Goal: Task Accomplishment & Management: Manage account settings

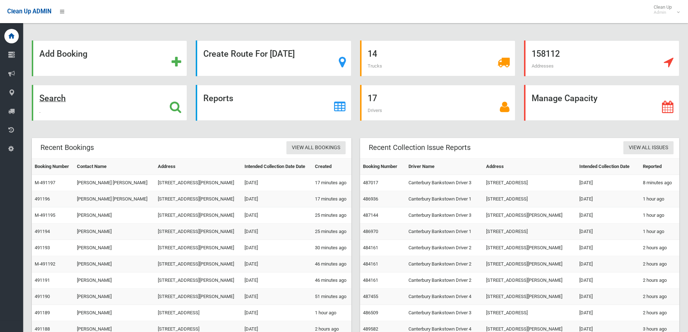
click at [134, 106] on div "Search" at bounding box center [109, 103] width 155 height 36
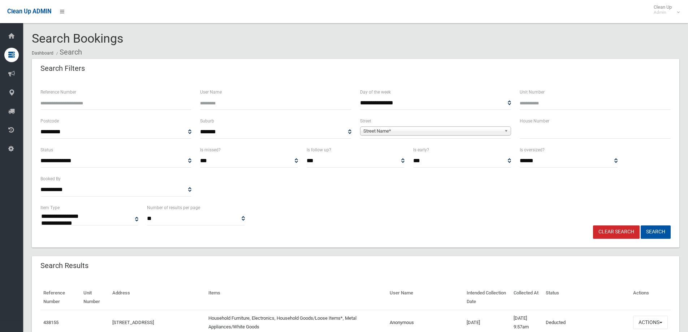
select select
click at [534, 132] on input "text" at bounding box center [595, 131] width 151 height 13
click at [564, 136] on input "text" at bounding box center [595, 131] width 151 height 13
type input "**"
click at [493, 135] on div "Street Name*" at bounding box center [435, 130] width 151 height 9
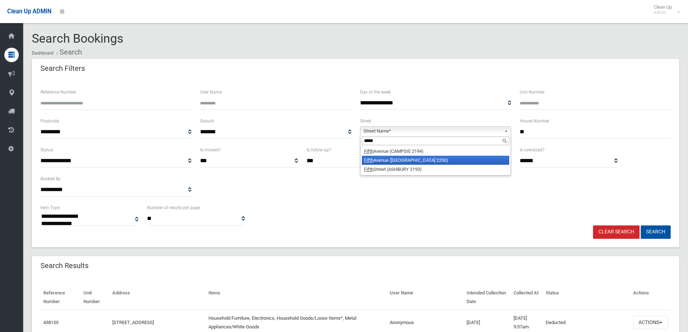
type input "*****"
click at [444, 159] on li "Fifth Avenue (CONDELL PARK 2200)" at bounding box center [435, 160] width 147 height 9
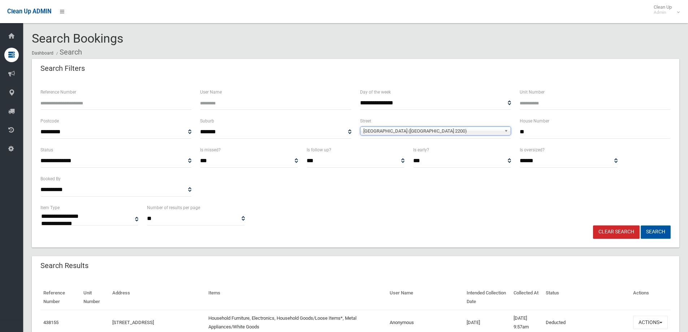
click at [662, 234] on button "Search" at bounding box center [656, 231] width 30 height 13
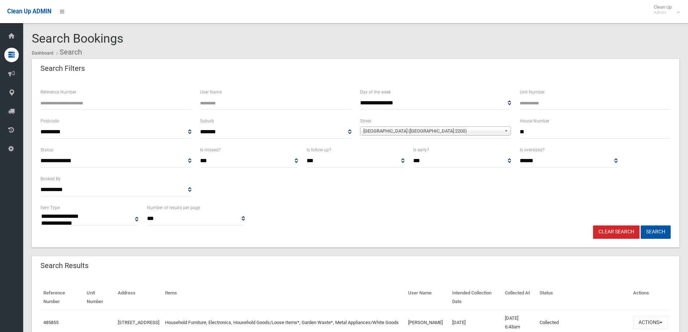
select select
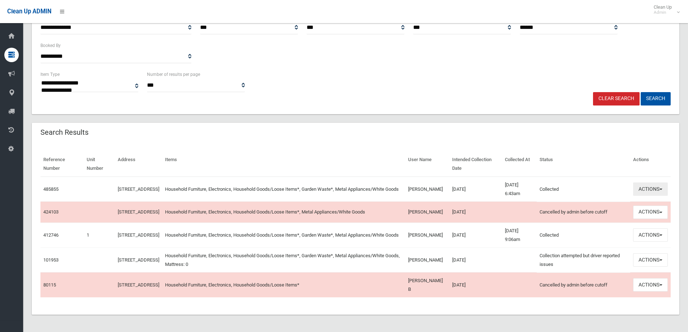
scroll to position [137, 0]
click at [662, 189] on span "button" at bounding box center [661, 189] width 3 height 1
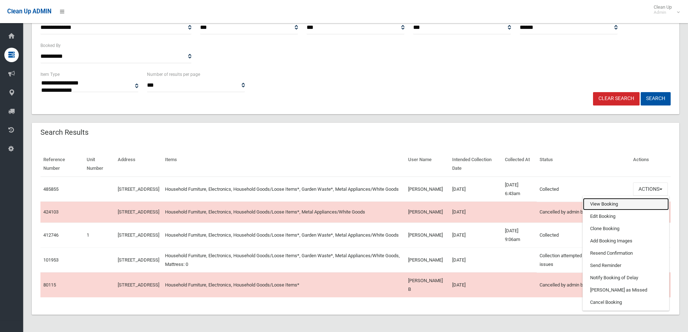
click at [603, 198] on link "View Booking" at bounding box center [626, 204] width 86 height 12
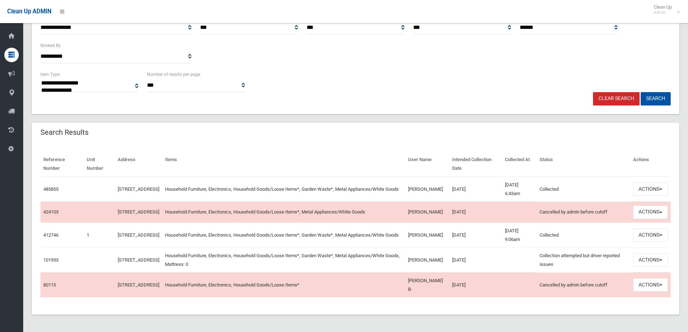
scroll to position [0, 0]
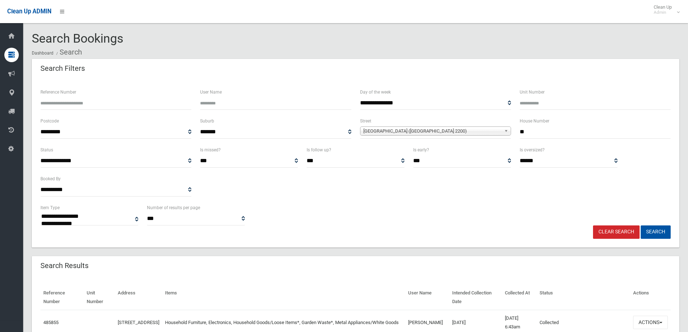
drag, startPoint x: 540, startPoint y: 137, endPoint x: 456, endPoint y: 110, distance: 88.0
click at [455, 128] on div "**********" at bounding box center [355, 131] width 639 height 29
type input "*"
click at [446, 129] on span "[GEOGRAPHIC_DATA] ([GEOGRAPHIC_DATA] 2200)" at bounding box center [433, 131] width 138 height 9
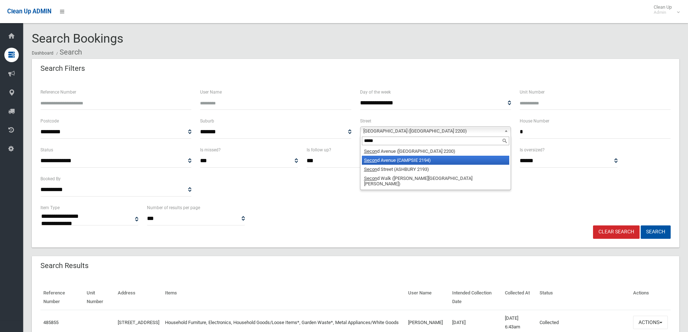
type input "*****"
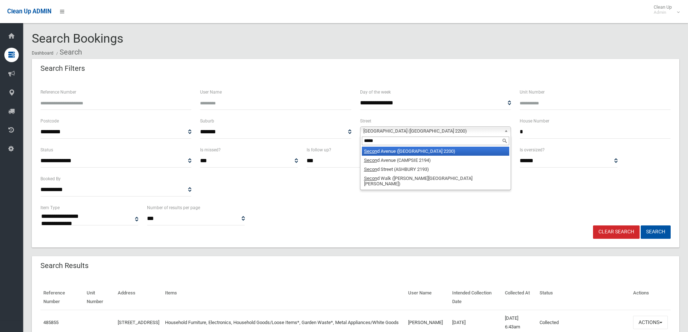
click at [418, 151] on li "Secon d Avenue (CONDELL PARK 2200)" at bounding box center [435, 151] width 147 height 9
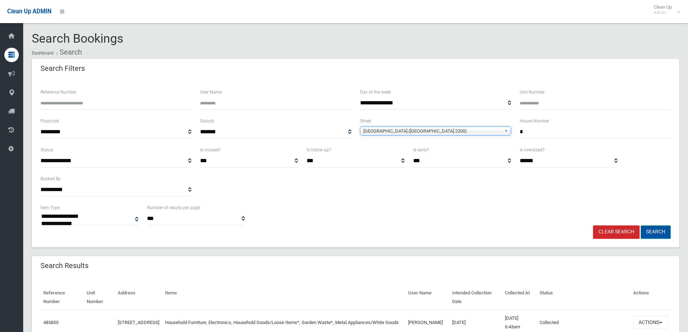
click at [649, 229] on button "Search" at bounding box center [656, 231] width 30 height 13
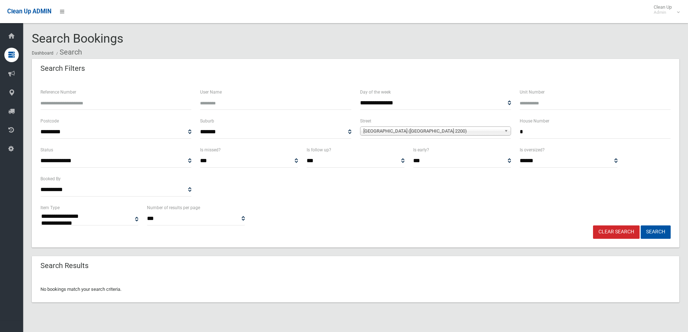
select select
drag, startPoint x: 534, startPoint y: 131, endPoint x: 517, endPoint y: 133, distance: 17.5
click at [517, 133] on div "House Number *" at bounding box center [596, 131] width 160 height 29
click at [519, 224] on div "**********" at bounding box center [355, 214] width 639 height 22
click at [541, 136] on input "text" at bounding box center [595, 131] width 151 height 13
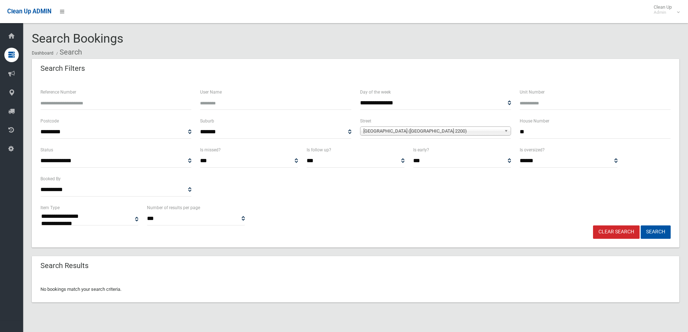
type input "**"
click at [500, 133] on span "Second Avenue (CONDELL PARK 2200)" at bounding box center [433, 131] width 138 height 9
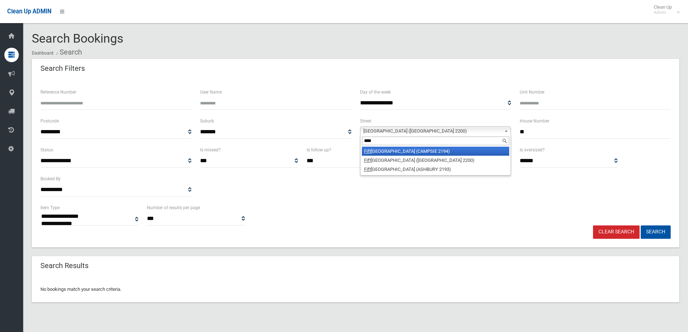
type input "****"
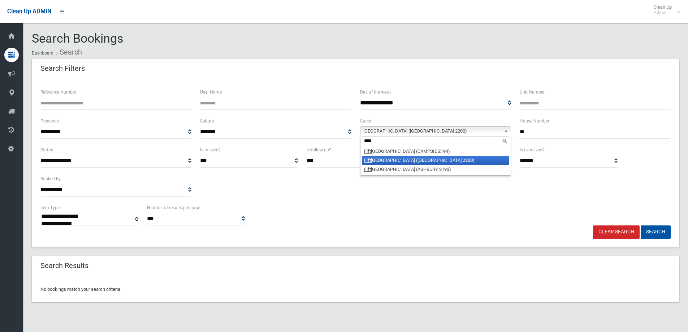
click at [436, 162] on li "Fift h Avenue (CONDELL PARK 2200)" at bounding box center [435, 160] width 147 height 9
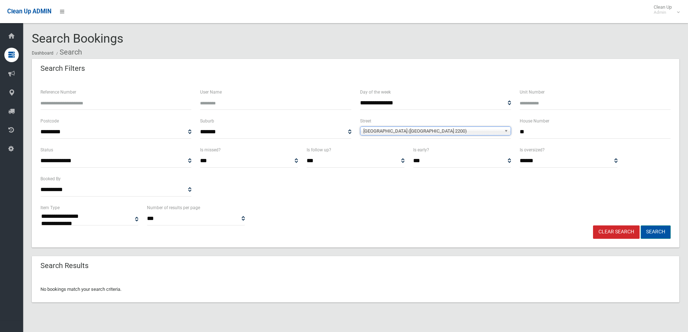
click at [660, 234] on button "Search" at bounding box center [656, 231] width 30 height 13
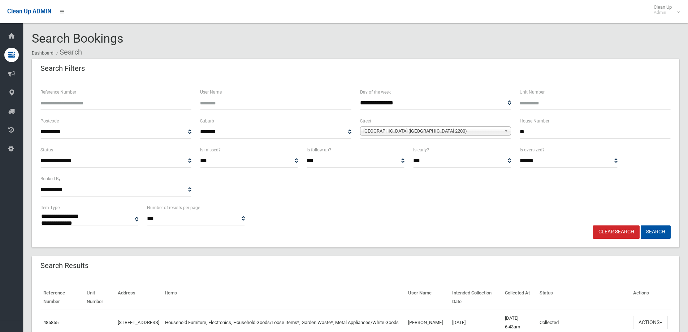
select select
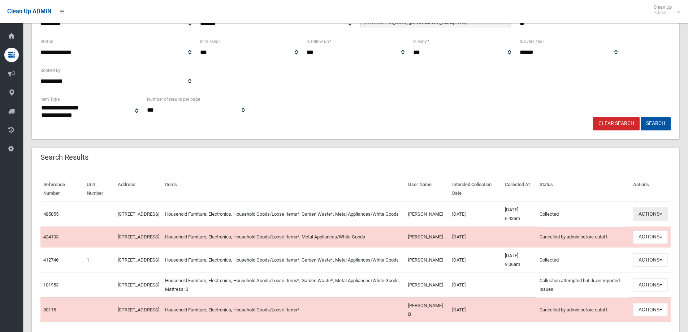
click at [654, 217] on button "Actions" at bounding box center [650, 213] width 35 height 13
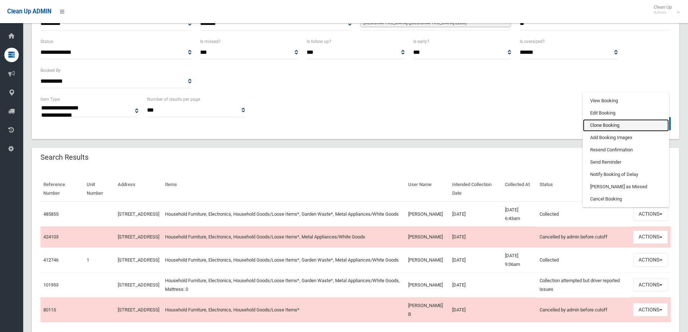
click at [620, 124] on link "Clone Booking" at bounding box center [626, 125] width 86 height 12
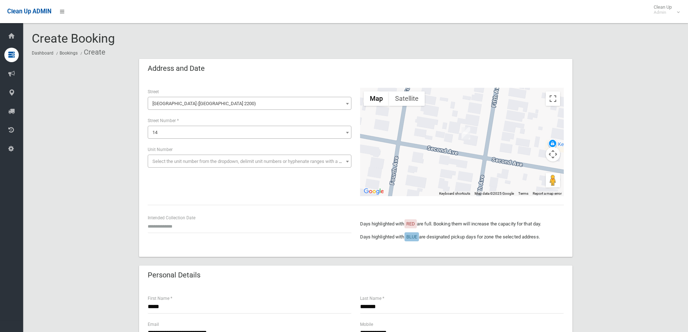
scroll to position [36, 0]
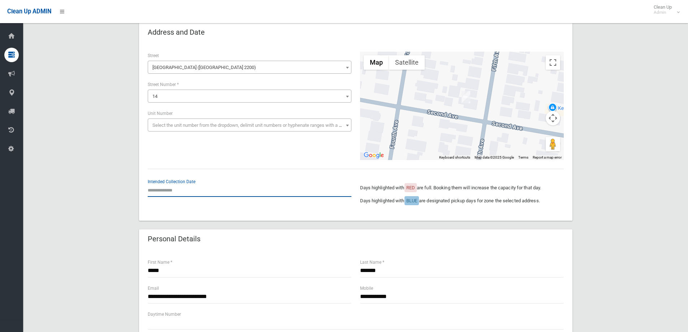
click at [181, 192] on input "text" at bounding box center [250, 190] width 204 height 13
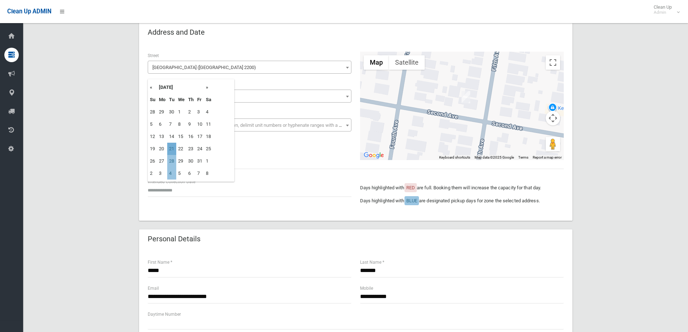
click at [171, 149] on td "21" at bounding box center [171, 149] width 9 height 12
type input "**********"
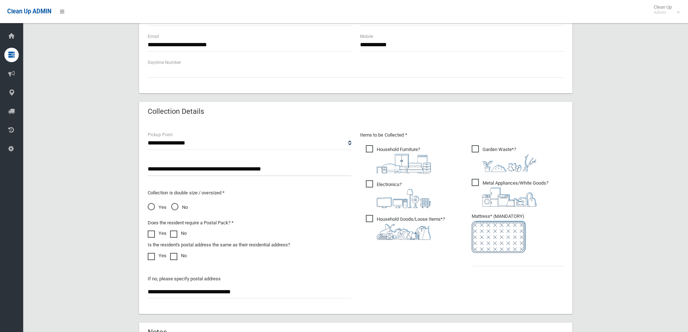
scroll to position [325, 0]
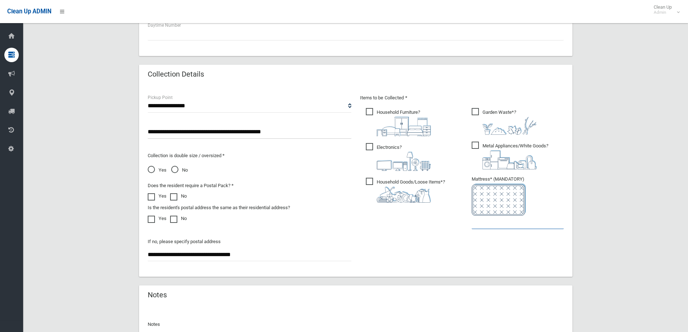
click at [493, 224] on input "text" at bounding box center [518, 222] width 92 height 13
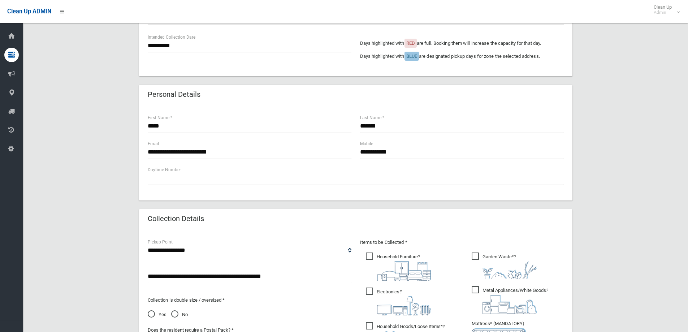
scroll to position [36, 0]
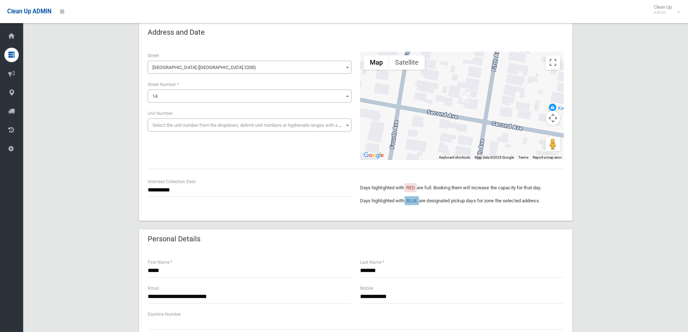
type input "*"
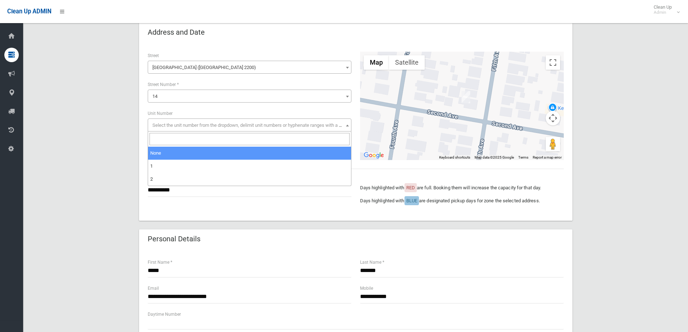
click at [210, 125] on span "Select the unit number from the dropdown, delimit unit numbers or hyphenate ran…" at bounding box center [253, 125] width 202 height 5
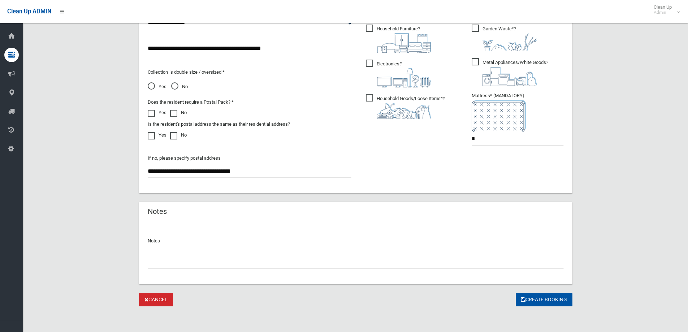
scroll to position [409, 0]
click at [561, 301] on button "Create Booking" at bounding box center [544, 299] width 57 height 13
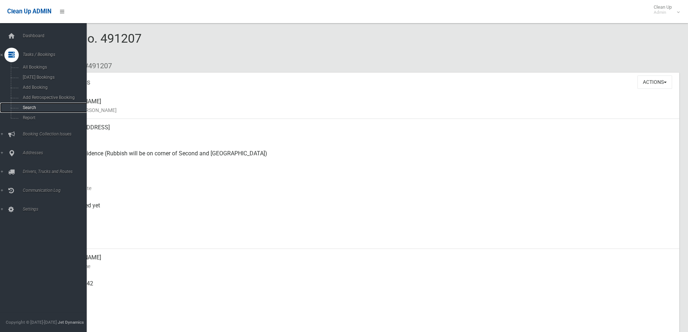
click at [36, 109] on span "Search" at bounding box center [53, 107] width 65 height 5
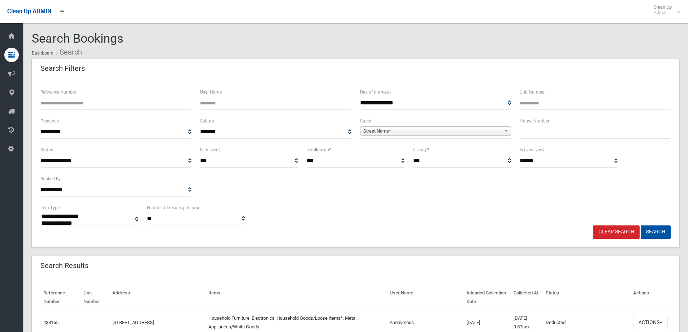
select select
click at [530, 136] on input "text" at bounding box center [595, 131] width 151 height 13
type input "**"
click at [500, 131] on span "Street Name*" at bounding box center [433, 131] width 138 height 9
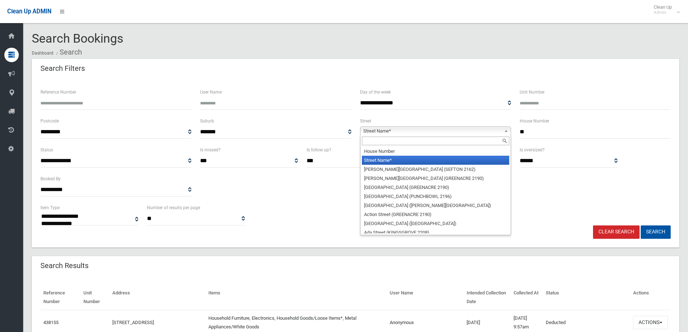
click at [396, 142] on input "text" at bounding box center [435, 141] width 147 height 9
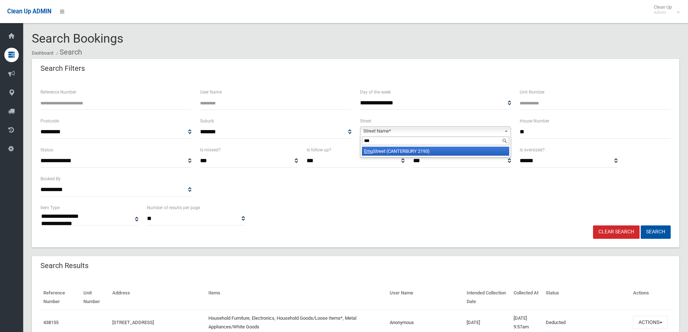
type input "***"
click at [396, 150] on li "Emu Street (CANTERBURY 2193)" at bounding box center [435, 151] width 147 height 9
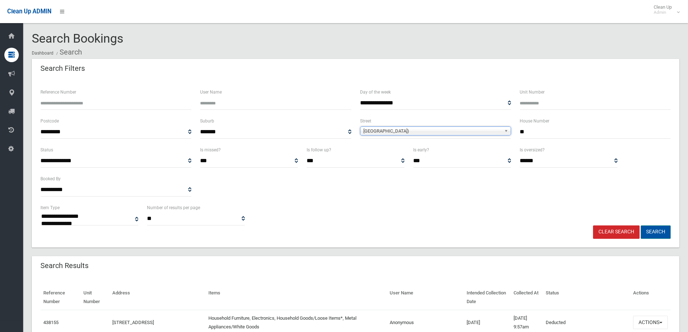
click at [655, 228] on button "Search" at bounding box center [656, 231] width 30 height 13
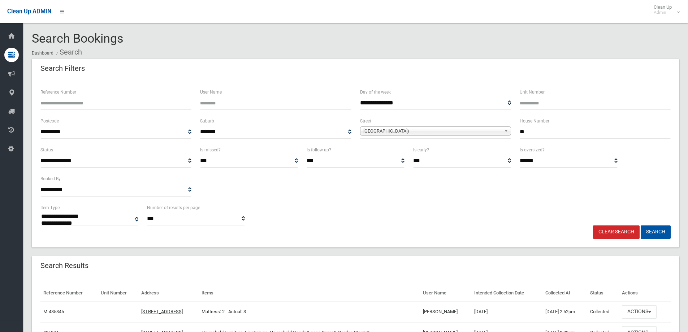
select select
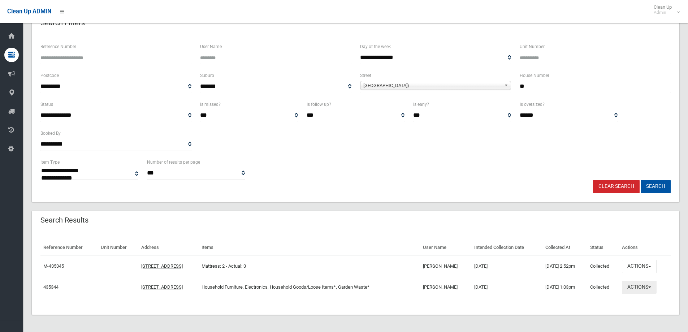
click at [652, 288] on button "Actions" at bounding box center [639, 287] width 35 height 13
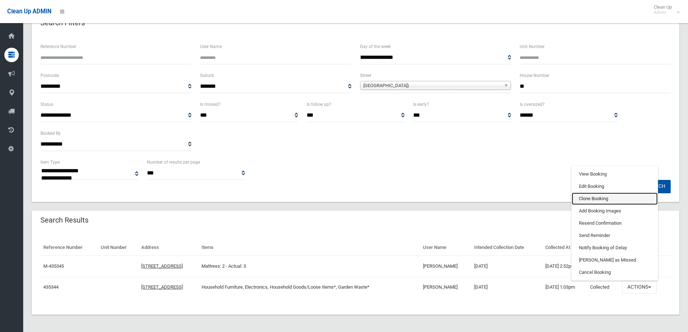
click at [596, 194] on link "Clone Booking" at bounding box center [615, 199] width 86 height 12
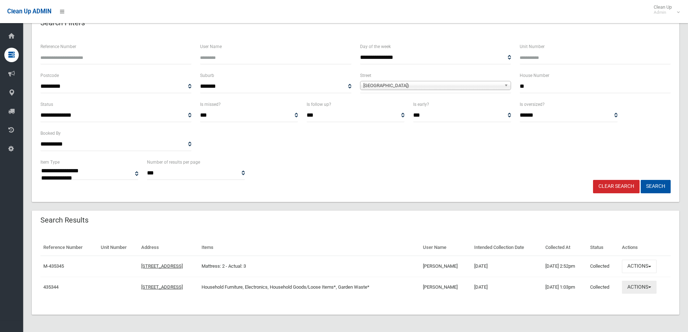
click at [649, 288] on button "Actions" at bounding box center [639, 287] width 35 height 13
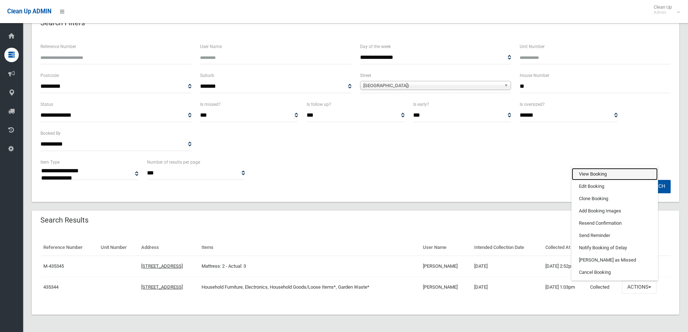
click at [598, 170] on link "View Booking" at bounding box center [615, 174] width 86 height 12
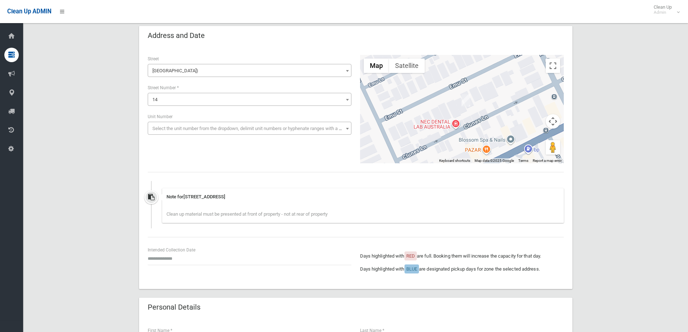
scroll to position [72, 0]
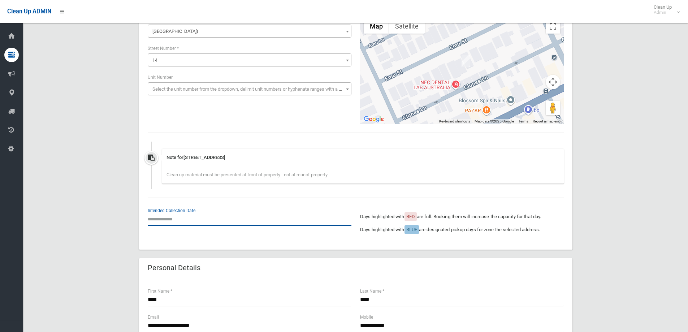
click at [187, 214] on input "text" at bounding box center [250, 218] width 204 height 13
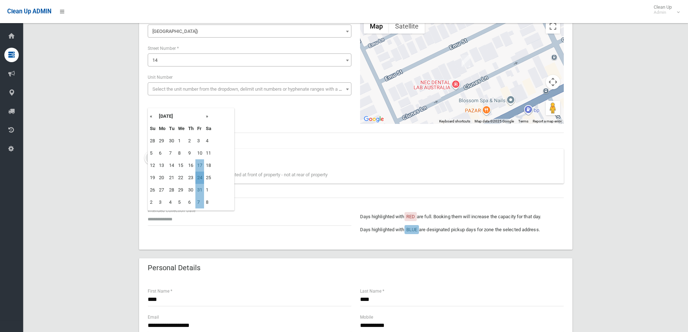
click at [202, 177] on td "24" at bounding box center [199, 178] width 9 height 12
type input "**********"
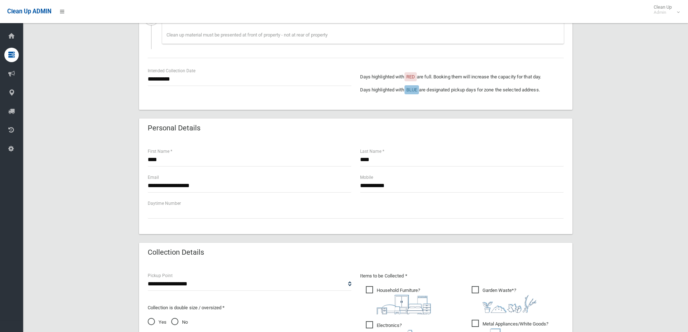
scroll to position [217, 0]
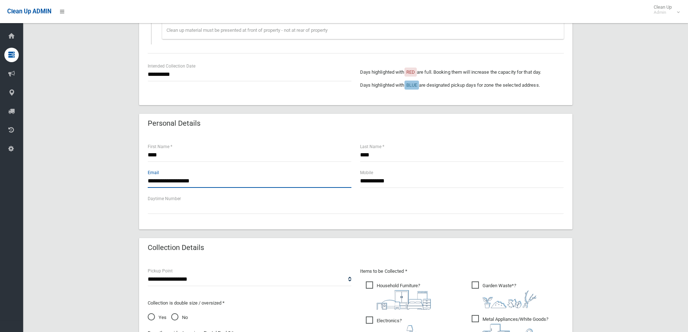
click at [173, 180] on input "**********" at bounding box center [250, 181] width 204 height 13
type input "**********"
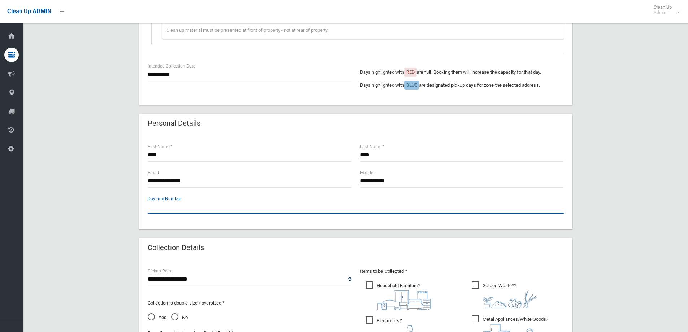
click at [228, 207] on input "text" at bounding box center [356, 207] width 416 height 13
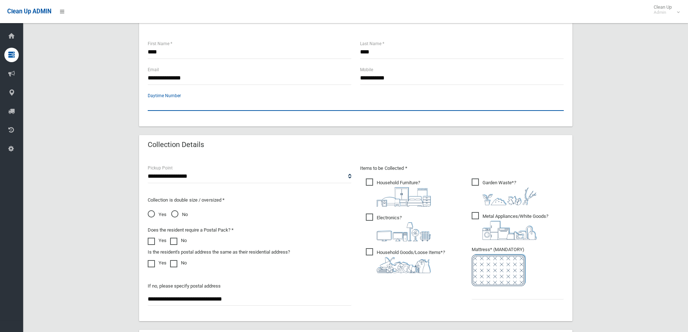
scroll to position [361, 0]
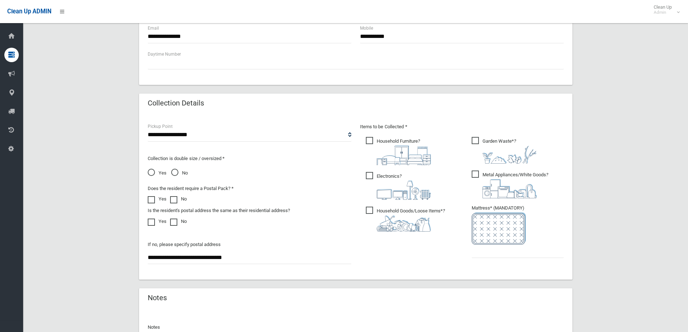
click at [483, 177] on span "Metal Appliances/White Goods ?" at bounding box center [510, 185] width 77 height 28
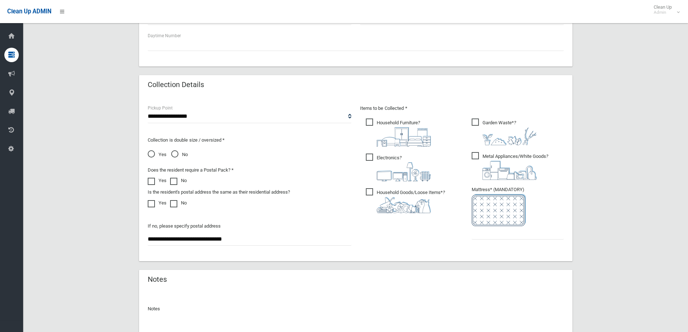
scroll to position [397, 0]
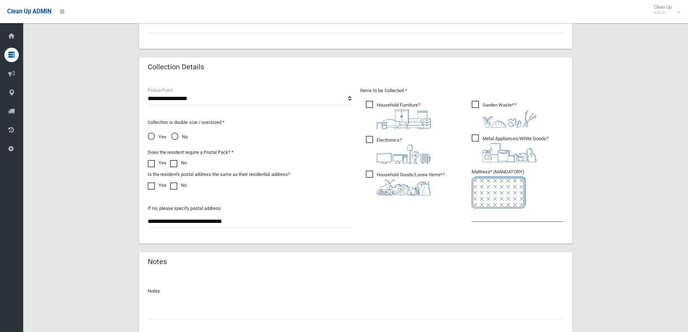
click at [481, 219] on input "text" at bounding box center [518, 215] width 92 height 13
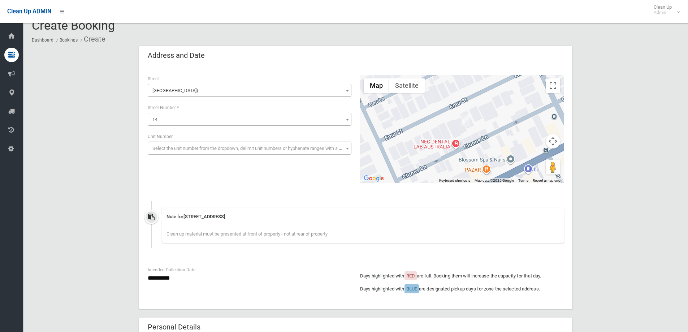
scroll to position [0, 0]
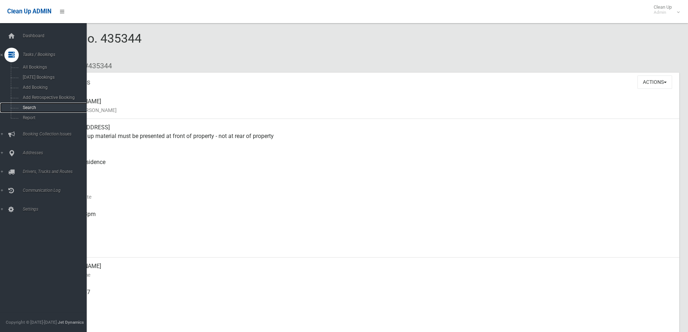
click at [34, 105] on link "Search" at bounding box center [46, 108] width 92 height 10
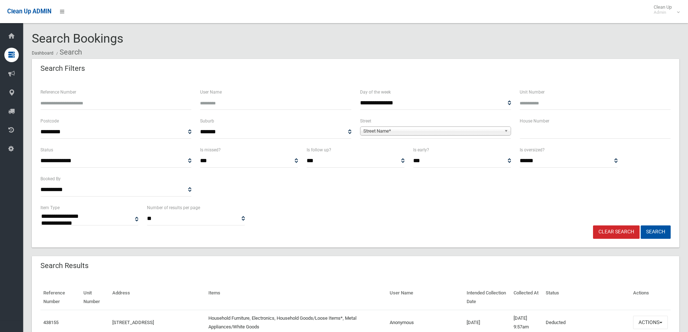
select select
click at [532, 137] on input "text" at bounding box center [595, 131] width 151 height 13
type input "**"
click at [463, 126] on link "Street Name*" at bounding box center [435, 130] width 151 height 9
type input "*"
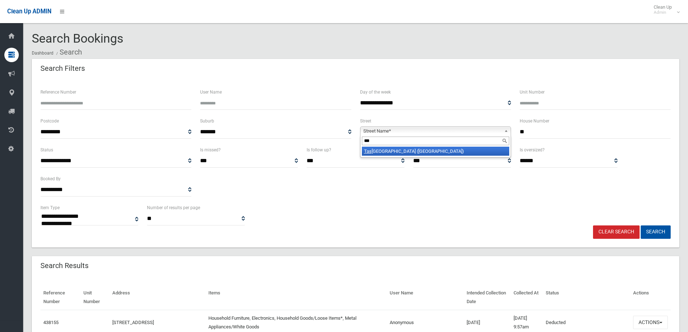
type input "***"
click at [447, 151] on li "Tas ker Avenue (CLEMTON PARK 2206)" at bounding box center [435, 151] width 147 height 9
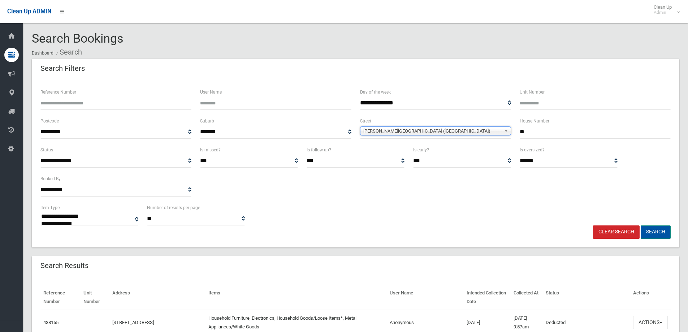
click at [651, 227] on button "Search" at bounding box center [656, 231] width 30 height 13
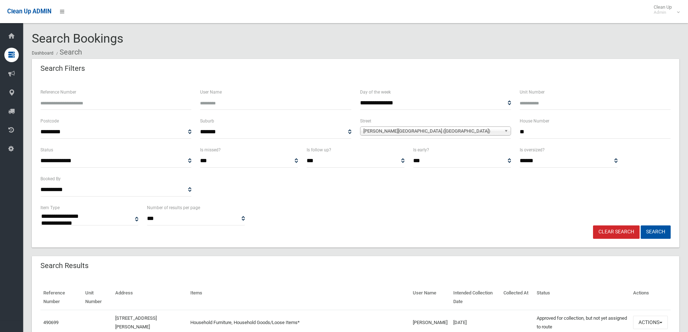
select select
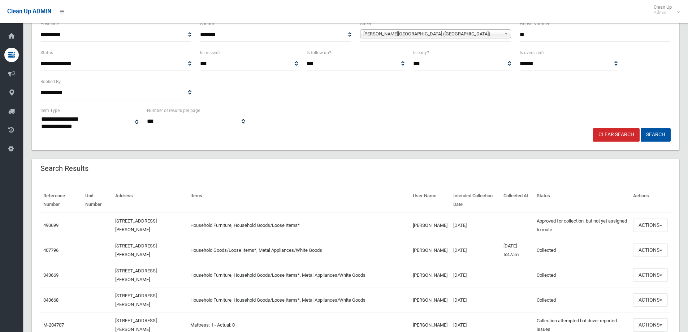
scroll to position [108, 0]
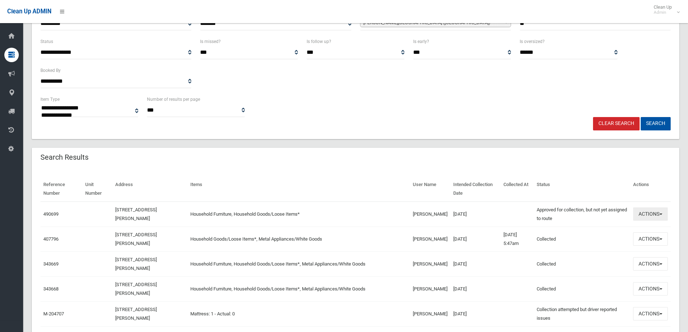
click at [649, 218] on button "Actions" at bounding box center [650, 213] width 35 height 13
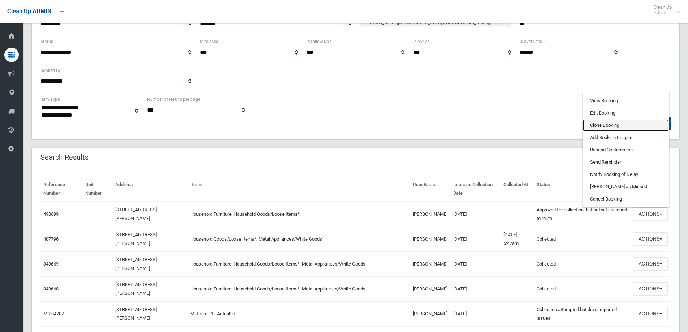
click at [626, 124] on link "Clone Booking" at bounding box center [626, 125] width 86 height 12
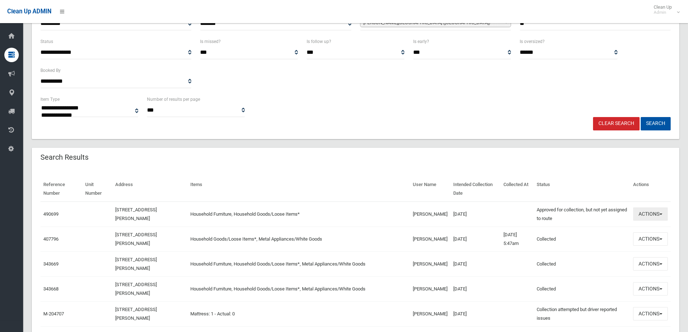
click at [653, 214] on button "Actions" at bounding box center [650, 213] width 35 height 13
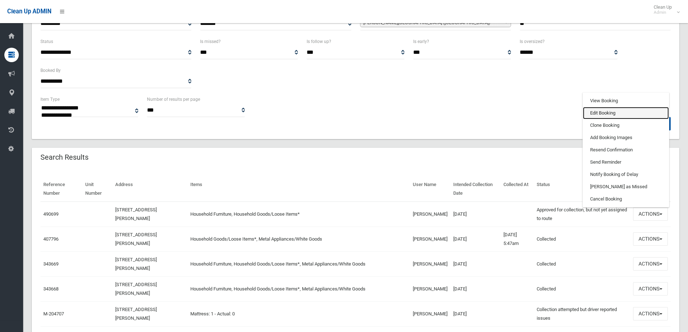
click at [617, 116] on link "Edit Booking" at bounding box center [626, 113] width 86 height 12
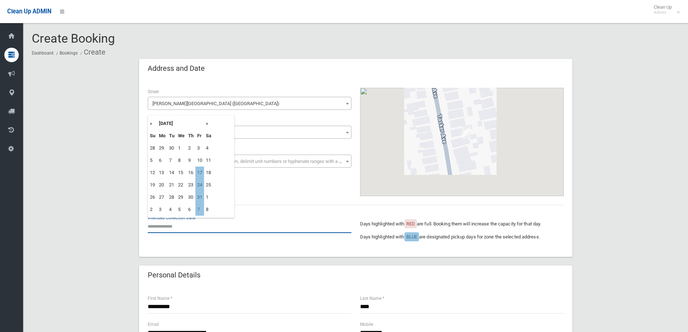
click at [198, 228] on input "text" at bounding box center [250, 226] width 204 height 13
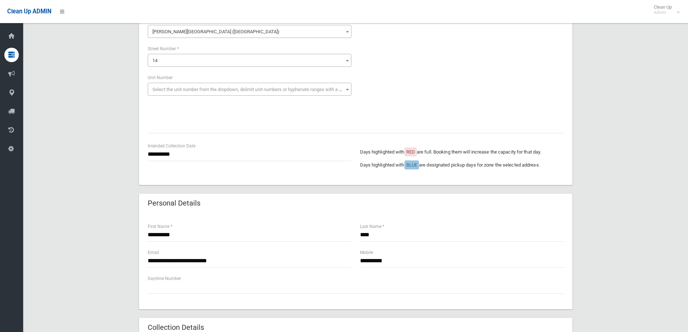
scroll to position [72, 0]
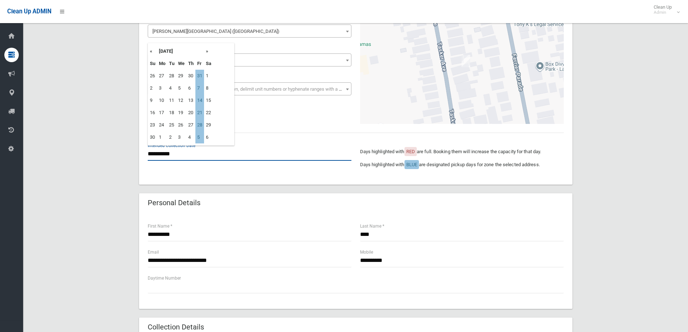
click at [185, 158] on input "**********" at bounding box center [250, 153] width 204 height 13
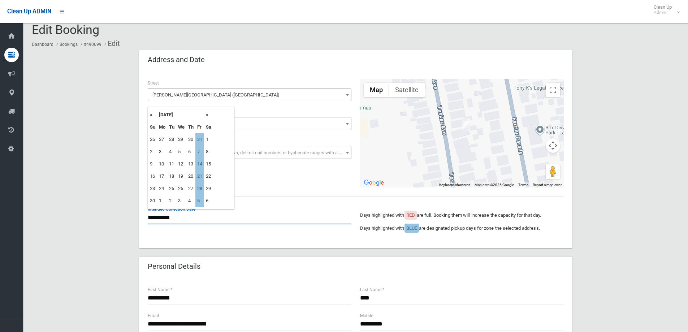
scroll to position [0, 0]
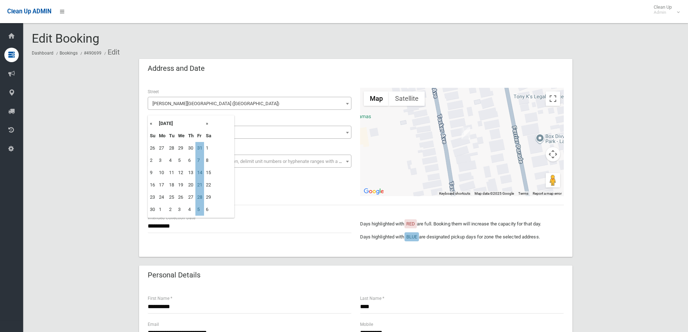
click at [152, 125] on th "«" at bounding box center [152, 123] width 9 height 12
click at [202, 171] on td "17" at bounding box center [199, 173] width 9 height 12
type input "**********"
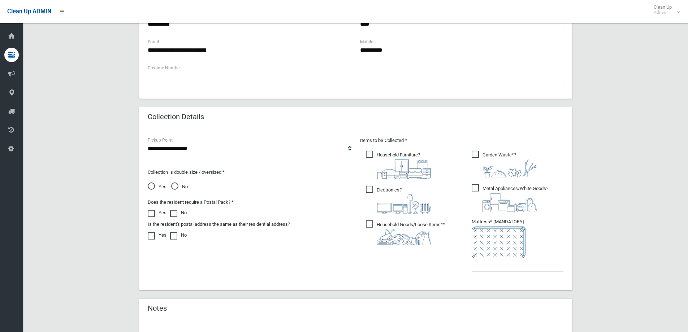
scroll to position [379, 0]
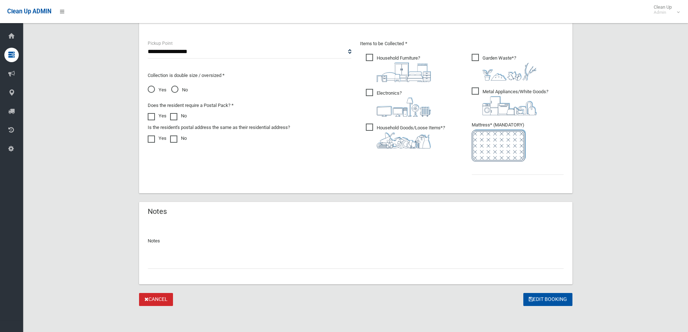
click at [197, 262] on input "text" at bounding box center [356, 261] width 416 height 13
type input "**********"
click at [483, 169] on input "text" at bounding box center [518, 168] width 92 height 13
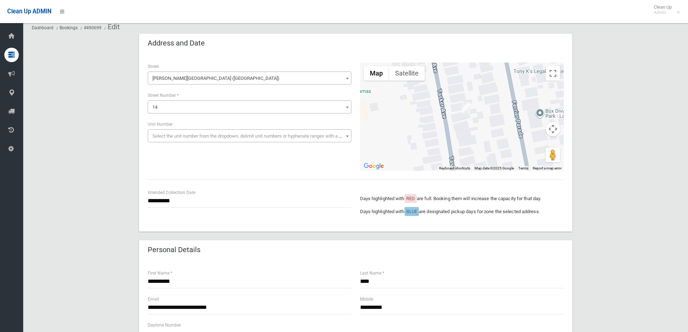
scroll to position [0, 0]
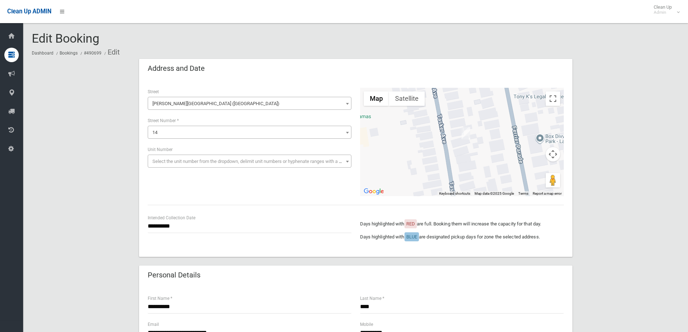
type input "*"
click at [241, 230] on input "**********" at bounding box center [250, 226] width 204 height 13
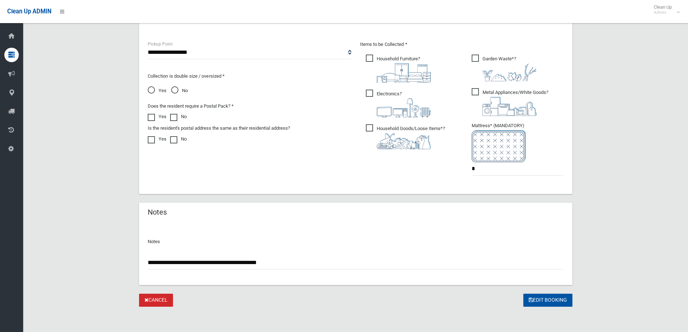
scroll to position [379, 0]
click at [373, 93] on span "Electronics ?" at bounding box center [398, 103] width 65 height 28
click at [478, 94] on span "Metal Appliances/White Goods ?" at bounding box center [510, 101] width 77 height 28
click at [478, 60] on span "Garden Waste* ?" at bounding box center [504, 67] width 65 height 27
click at [557, 301] on button "Edit Booking" at bounding box center [548, 299] width 49 height 13
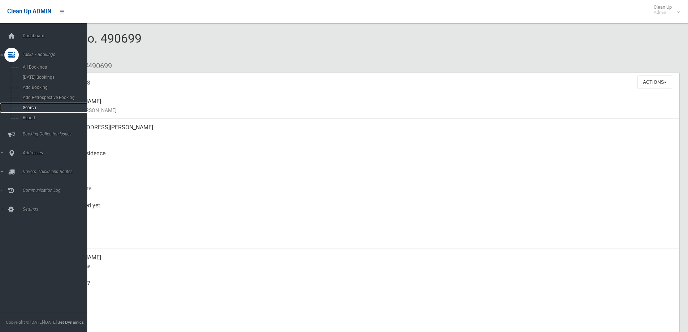
click at [33, 103] on link "Search" at bounding box center [46, 108] width 92 height 10
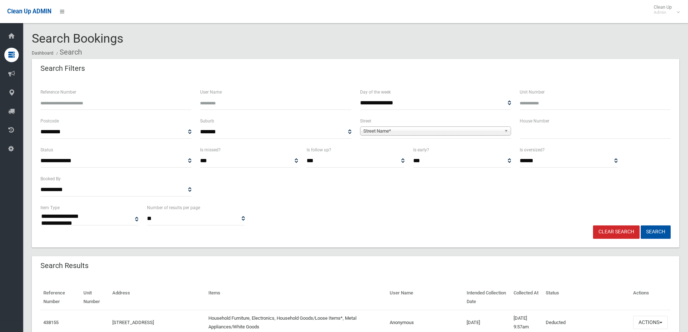
select select
click at [556, 137] on input "text" at bounding box center [595, 131] width 151 height 13
type input "**"
